Goal: Information Seeking & Learning: Find specific fact

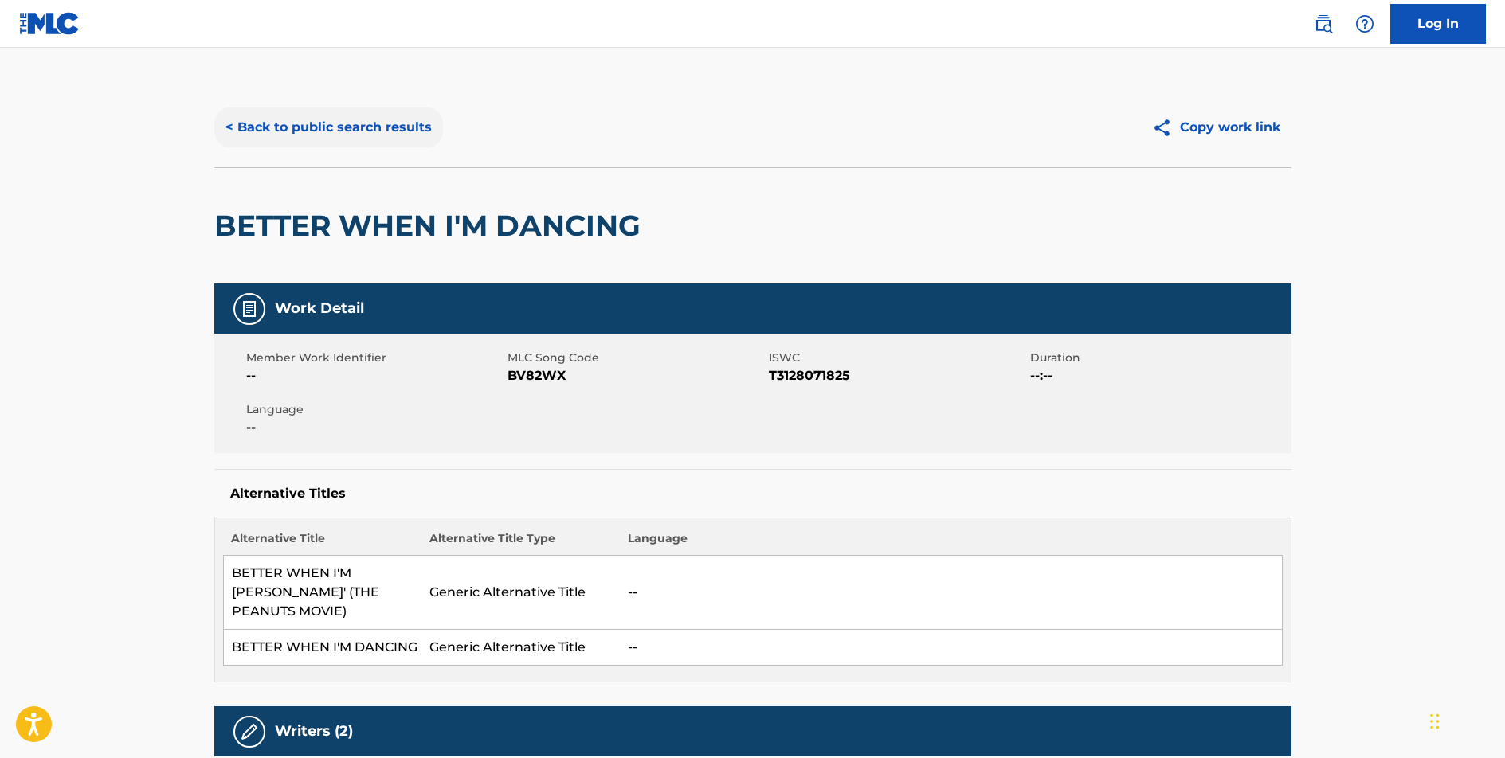
click at [410, 122] on button "< Back to public search results" at bounding box center [328, 128] width 229 height 40
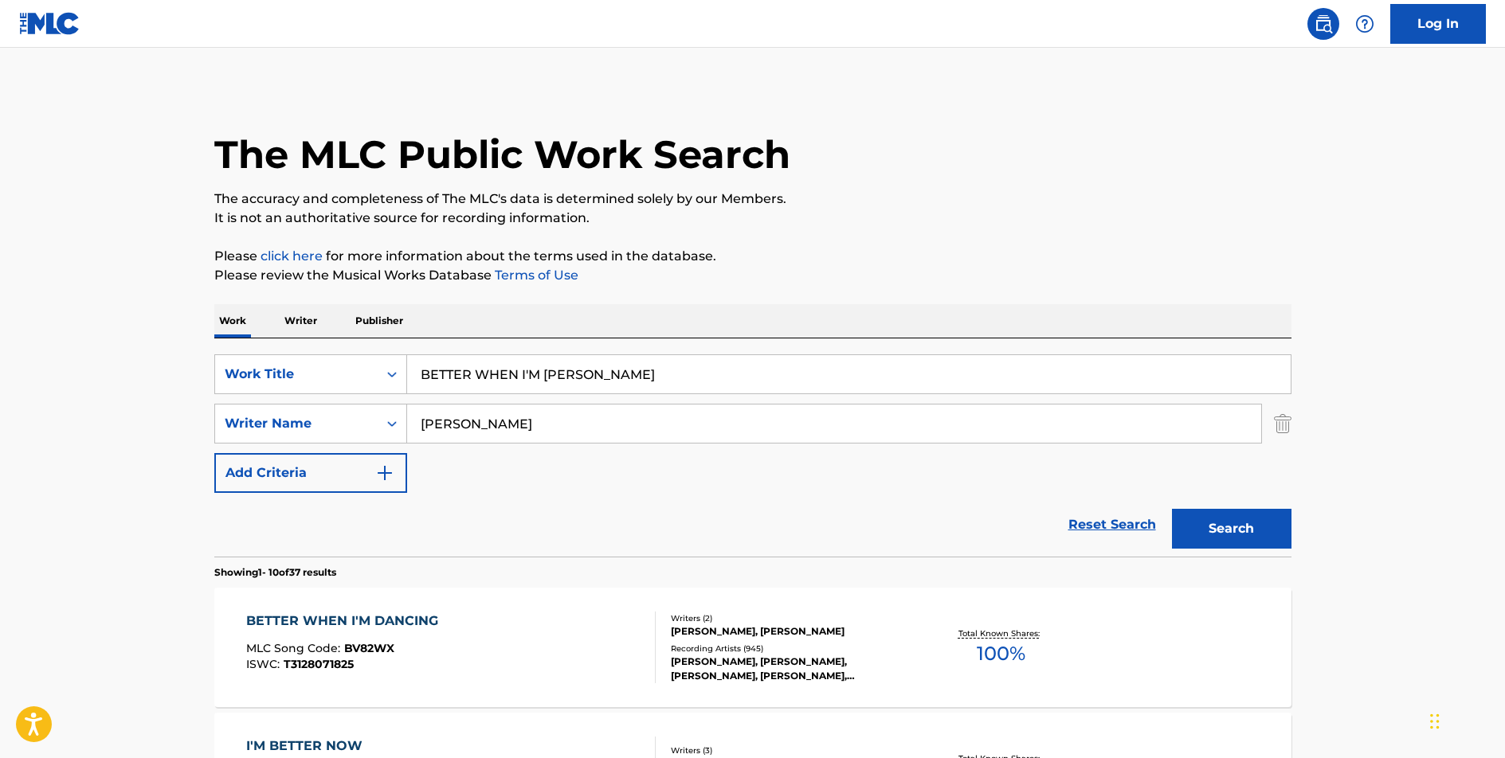
click at [544, 378] on input "BETTER WHEN I'M [PERSON_NAME]" at bounding box center [849, 374] width 884 height 38
type input "YOU DON'T KNOW ME"
type input "[PERSON_NAME]"
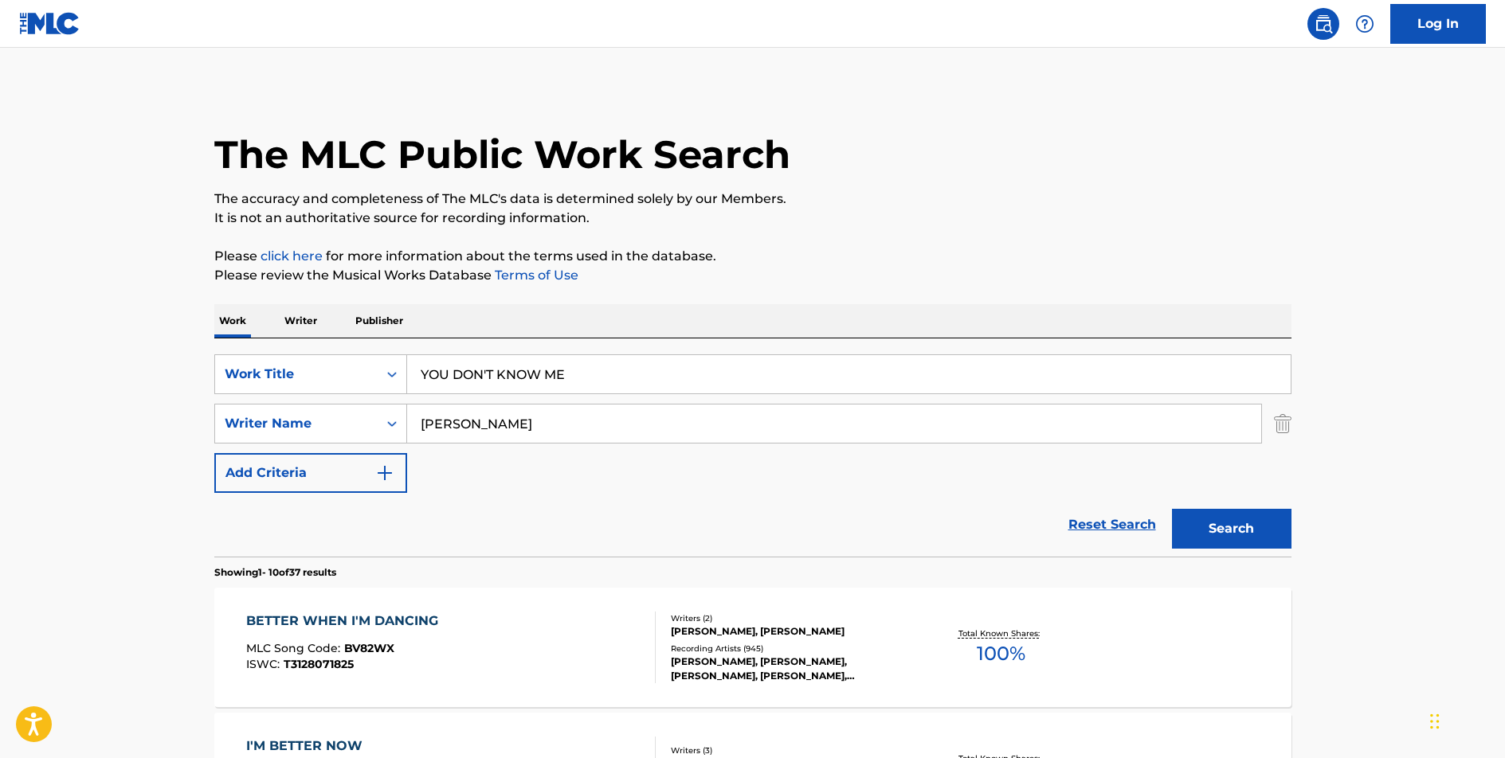
click at [1172, 509] on button "Search" at bounding box center [1232, 529] width 120 height 40
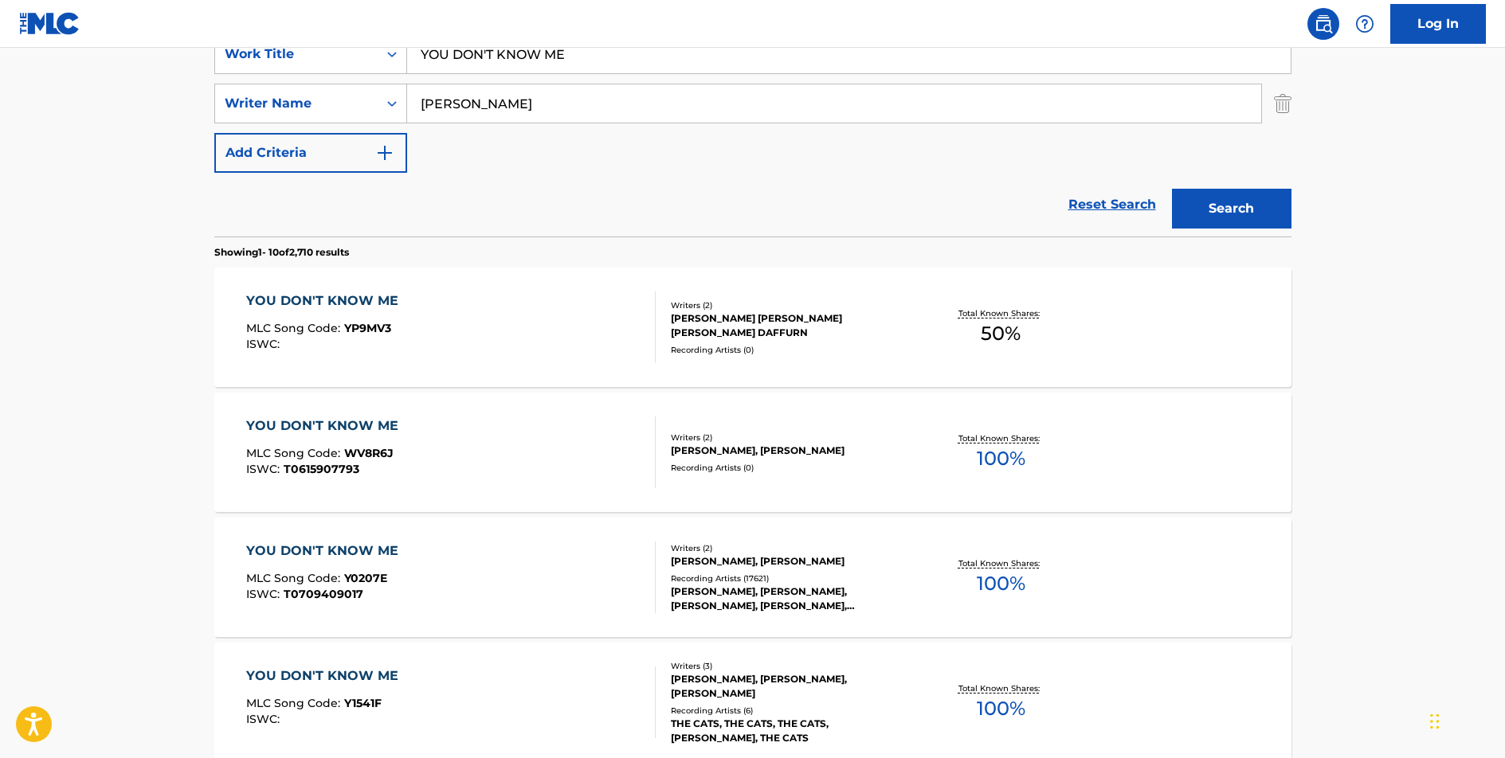
scroll to position [328, 0]
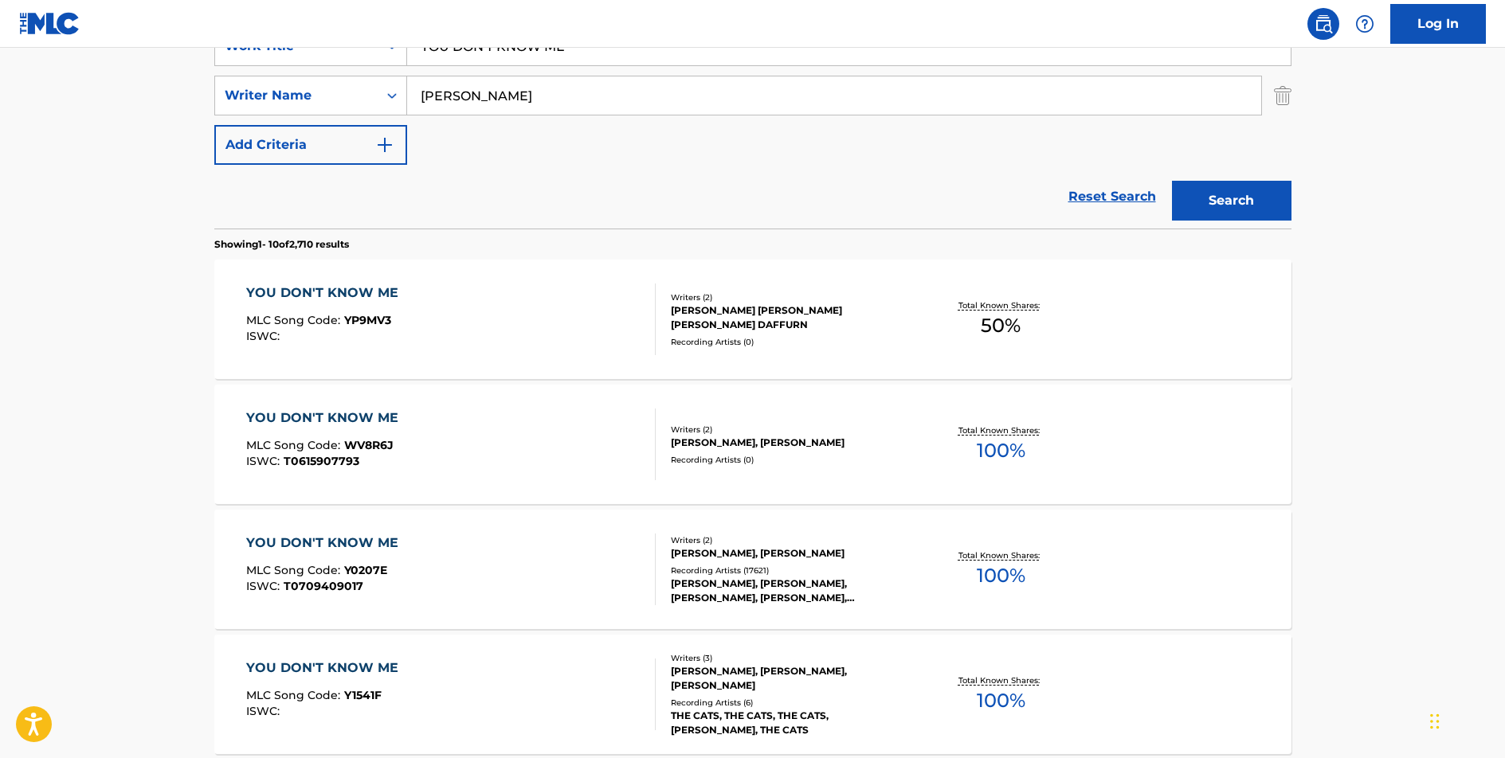
click at [370, 542] on div "YOU DON'T KNOW ME" at bounding box center [326, 543] width 160 height 19
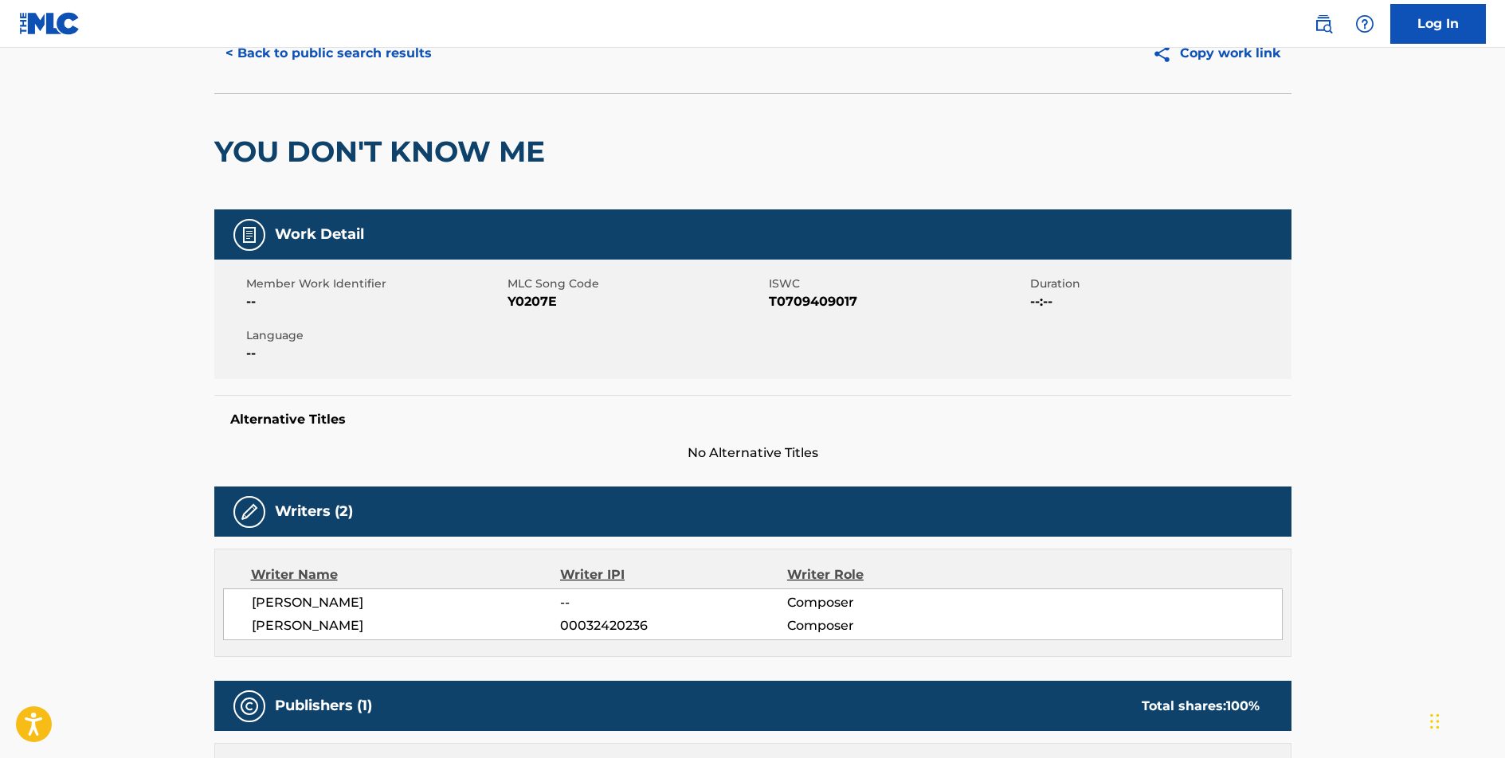
scroll to position [72, 0]
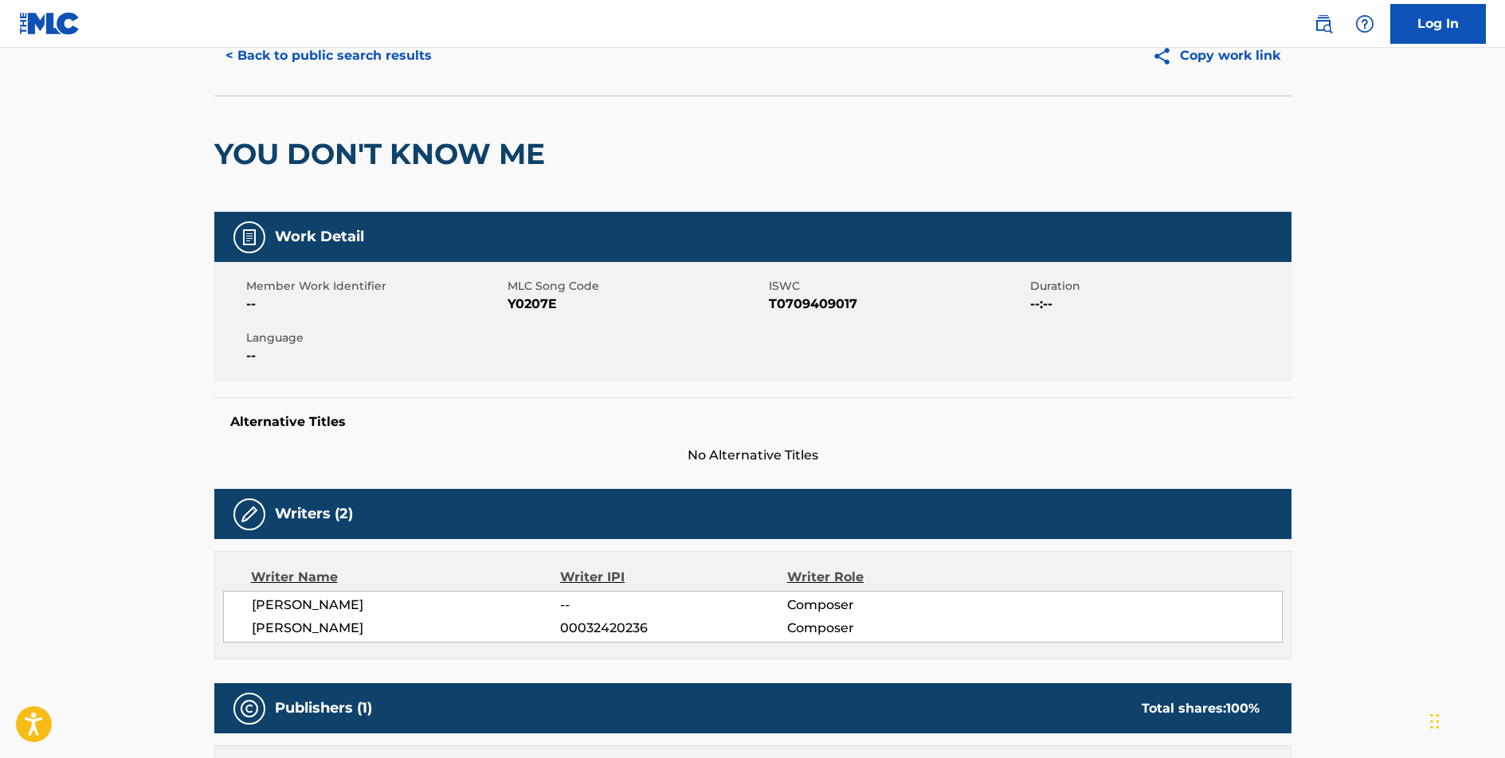
click at [530, 304] on span "Y0207E" at bounding box center [636, 304] width 257 height 19
copy span "Y0207E"
click at [837, 304] on span "T0709409017" at bounding box center [897, 304] width 257 height 19
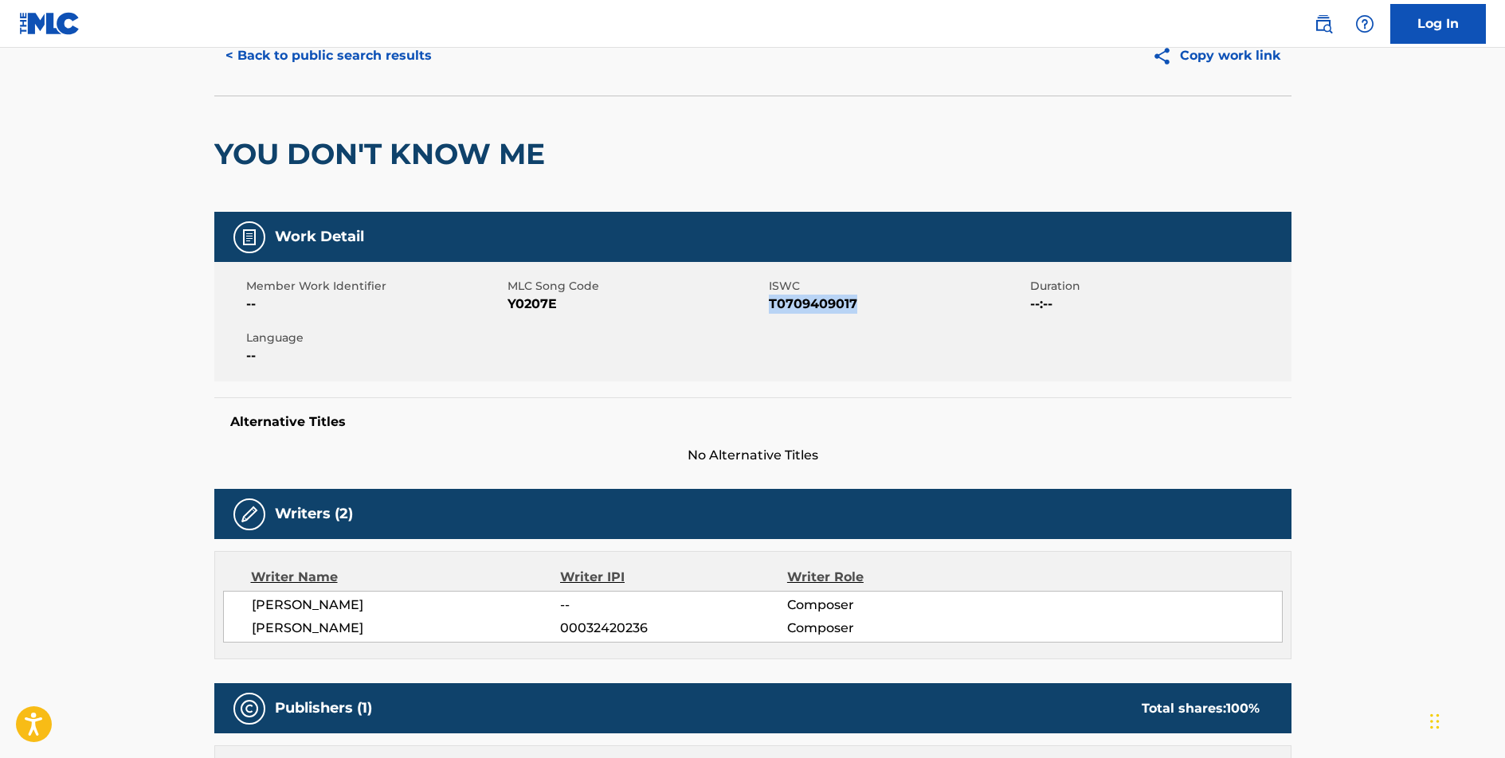
copy span "T0709409017"
